Goal: Book appointment/travel/reservation

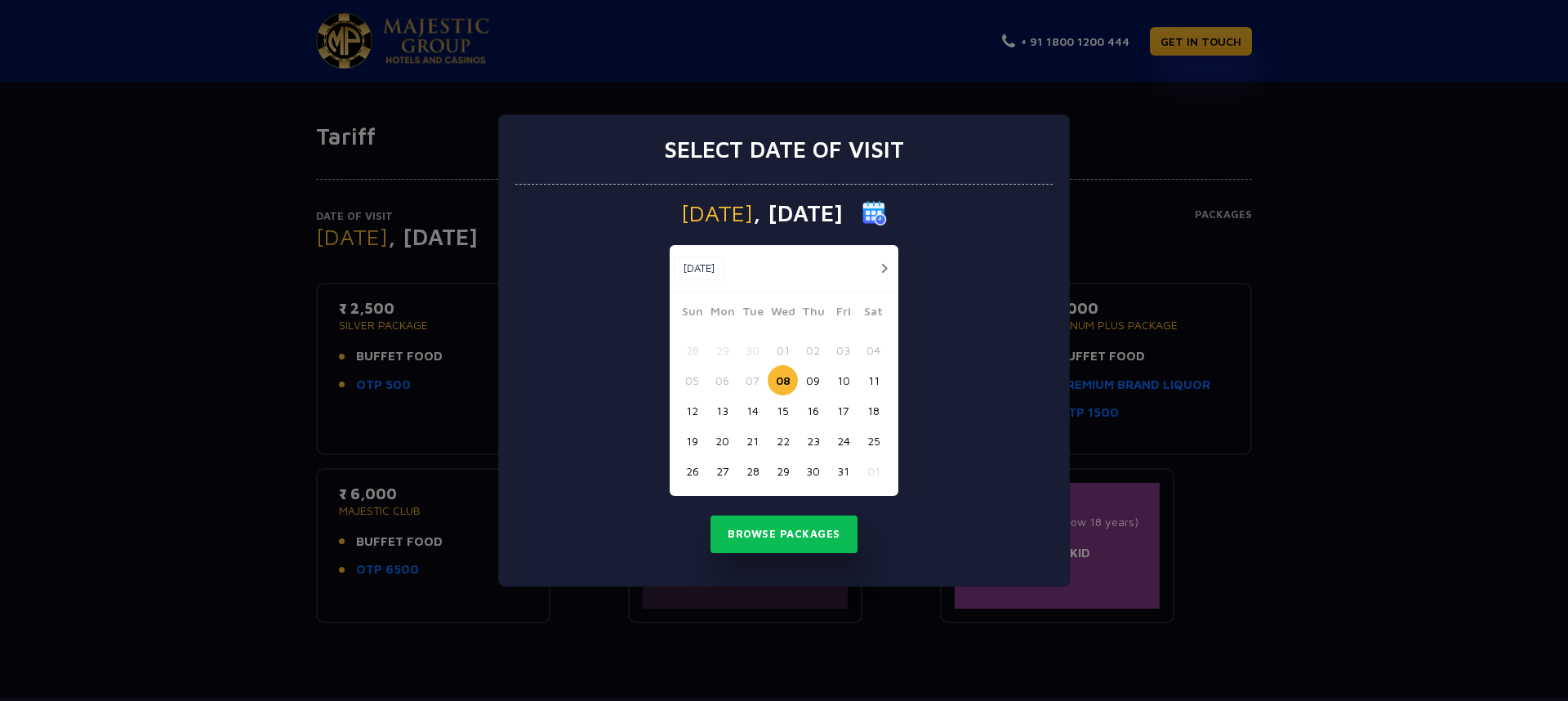
click at [1148, 311] on div "Select date of visit [DATE] [DATE] [DATE] Sun Mon Tue Wed Thu Fri Sat 28 29 30 …" at bounding box center [784, 350] width 1568 height 701
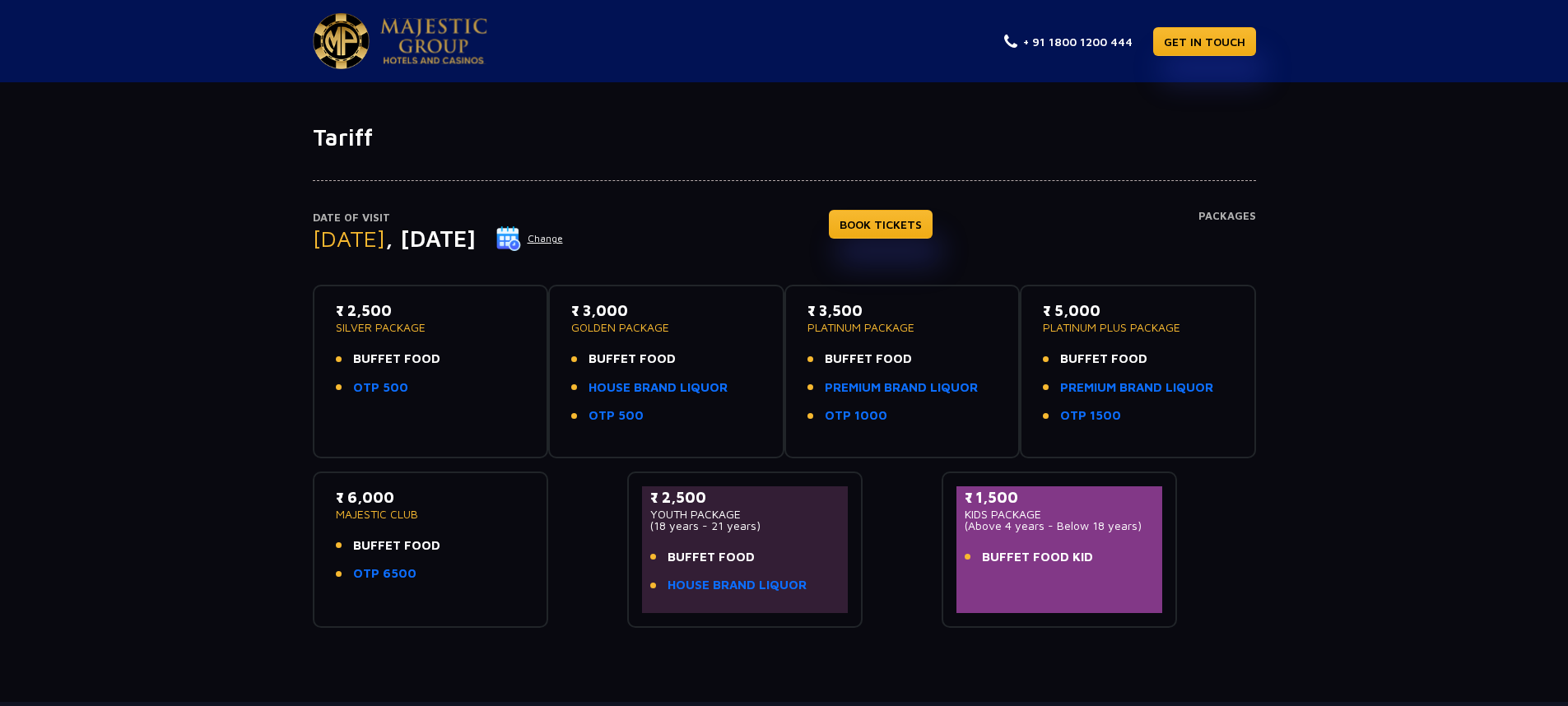
drag, startPoint x: 346, startPoint y: 312, endPoint x: 397, endPoint y: 315, distance: 51.1
click at [397, 315] on p "₹ 2,500" at bounding box center [431, 310] width 190 height 22
click at [388, 305] on p "₹ 2,500" at bounding box center [431, 310] width 190 height 22
drag, startPoint x: 388, startPoint y: 305, endPoint x: 324, endPoint y: 318, distance: 65.3
click at [324, 318] on div "₹ 2,500 SILVER PACKAGE BUFFET FOOD OTP 500" at bounding box center [431, 371] width 236 height 174
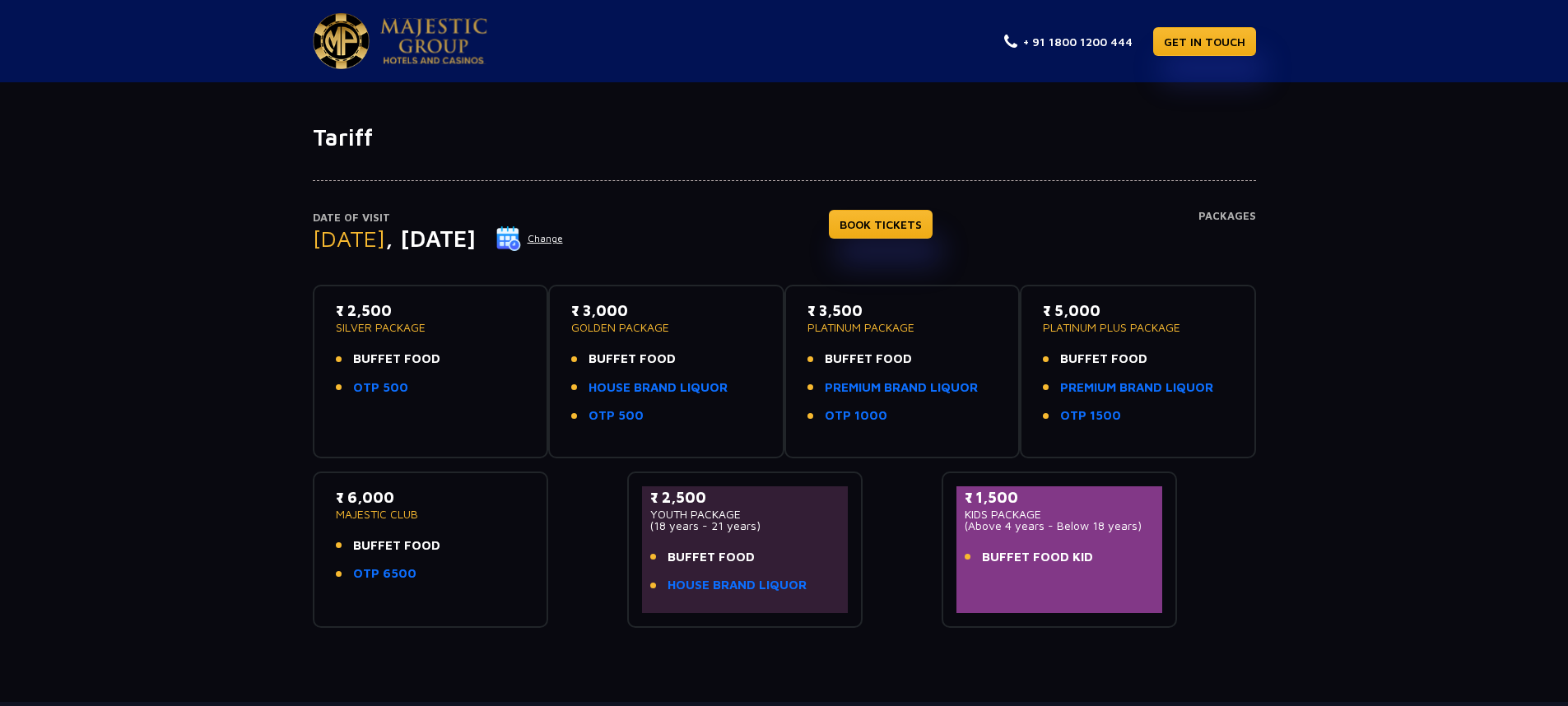
click at [331, 316] on div "₹ 2,500 SILVER PACKAGE BUFFET FOOD OTP 500" at bounding box center [431, 372] width 207 height 144
drag, startPoint x: 350, startPoint y: 314, endPoint x: 395, endPoint y: 310, distance: 45.2
click at [395, 310] on p "₹ 2,500" at bounding box center [431, 310] width 190 height 22
drag, startPoint x: 395, startPoint y: 310, endPoint x: 345, endPoint y: 311, distance: 50.0
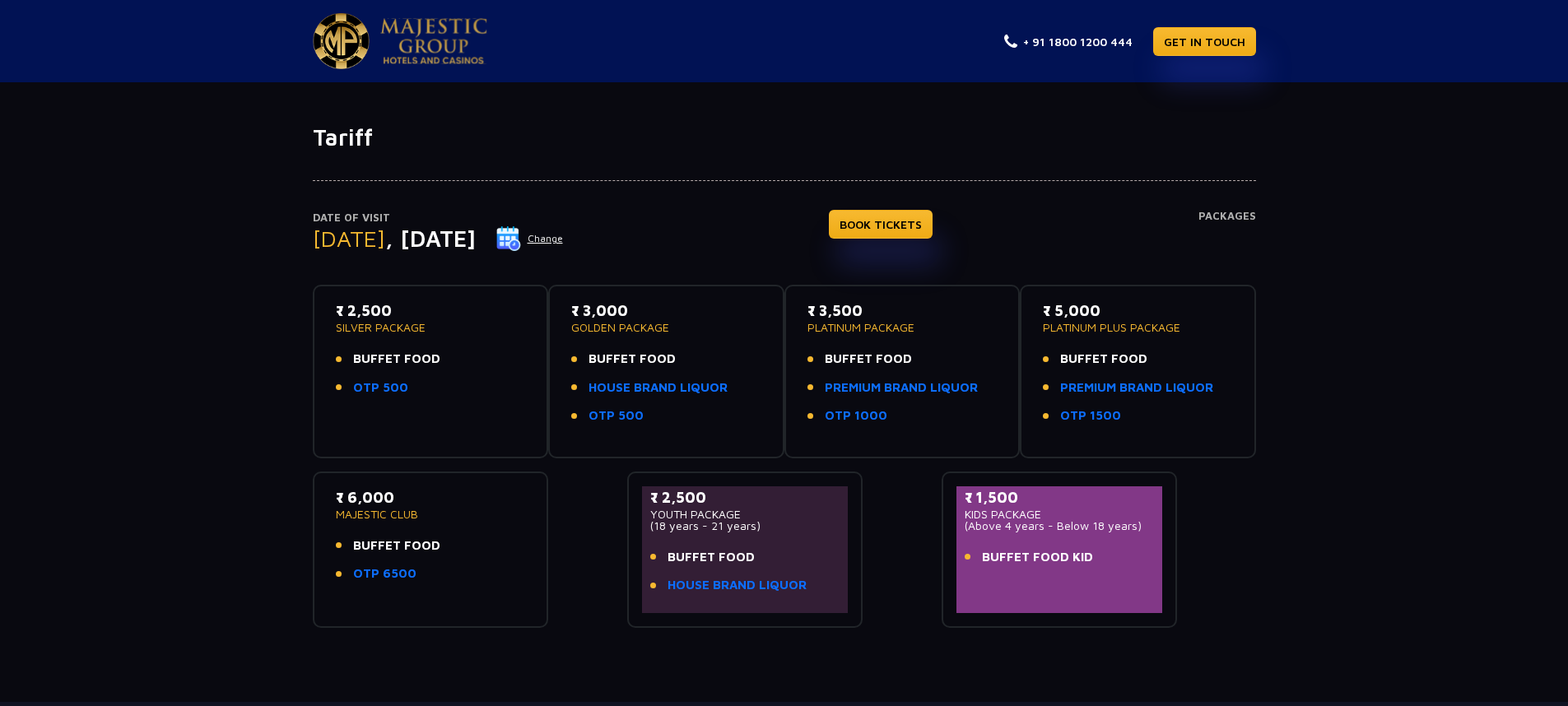
click at [345, 311] on p "₹ 2,500" at bounding box center [431, 310] width 190 height 22
drag, startPoint x: 345, startPoint y: 311, endPoint x: 390, endPoint y: 305, distance: 45.4
click at [390, 305] on p "₹ 2,500" at bounding box center [431, 310] width 190 height 22
click at [391, 306] on p "₹ 2,500" at bounding box center [431, 310] width 190 height 22
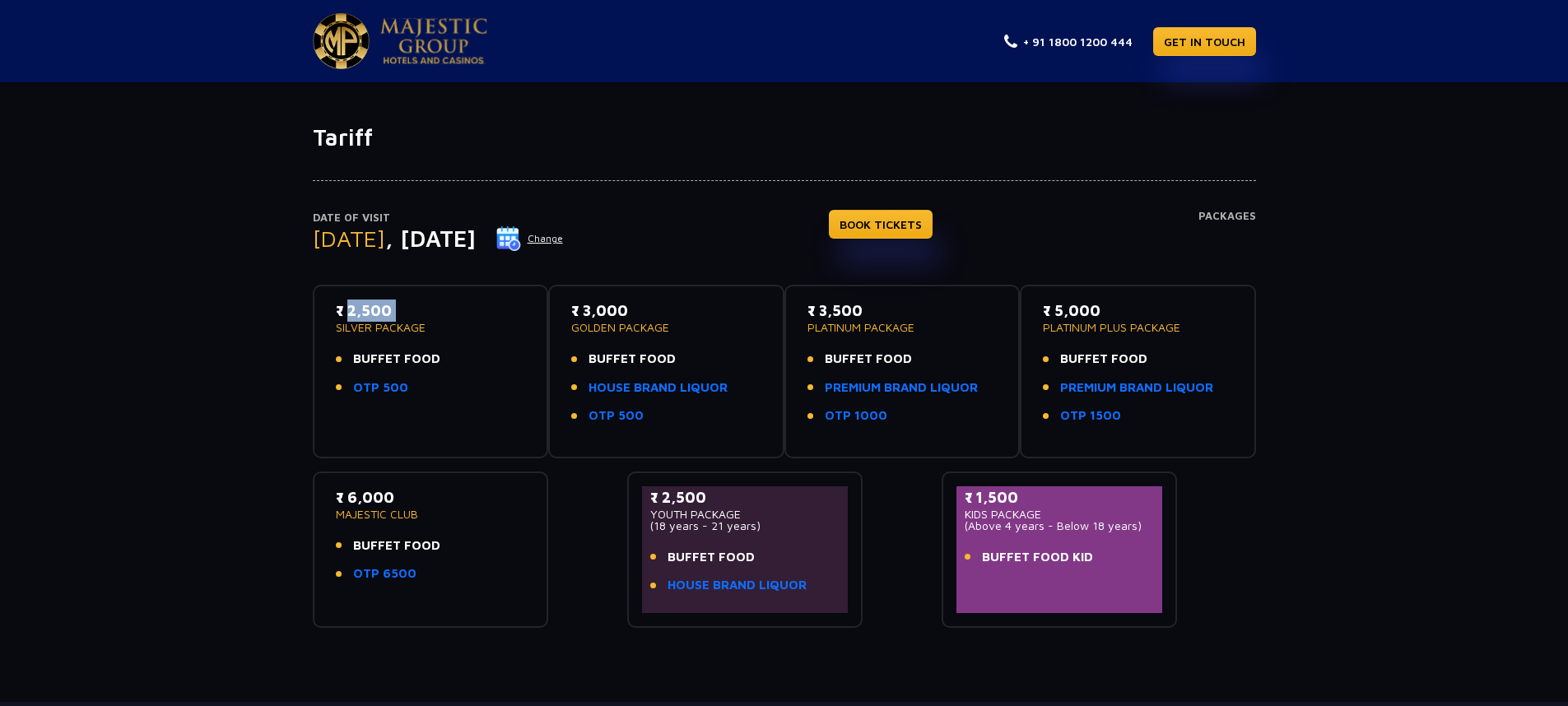
drag, startPoint x: 391, startPoint y: 306, endPoint x: 344, endPoint y: 307, distance: 47.0
click at [344, 307] on p "₹ 2,500" at bounding box center [431, 310] width 190 height 22
click at [336, 306] on p "₹ 2,500" at bounding box center [431, 310] width 190 height 22
drag, startPoint x: 332, startPoint y: 307, endPoint x: 543, endPoint y: 430, distance: 244.2
click at [543, 430] on div "₹ 2,500 SILVER PACKAGE BUFFET FOOD OTP 500" at bounding box center [431, 371] width 236 height 174
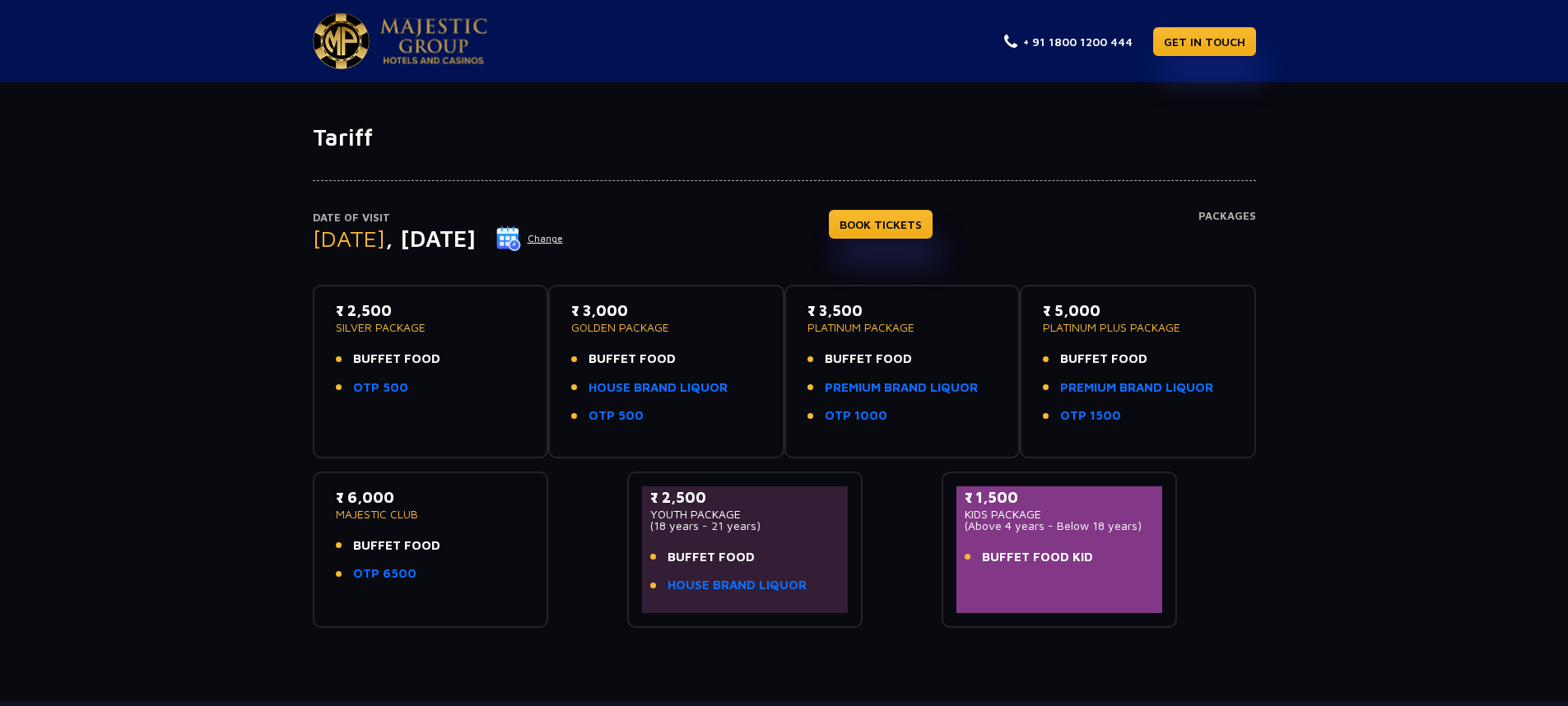
click at [474, 474] on div "₹ 6,000 MAJESTIC CLUB BUFFET FOOD OTP 6500" at bounding box center [431, 549] width 236 height 157
